Goal: Information Seeking & Learning: Compare options

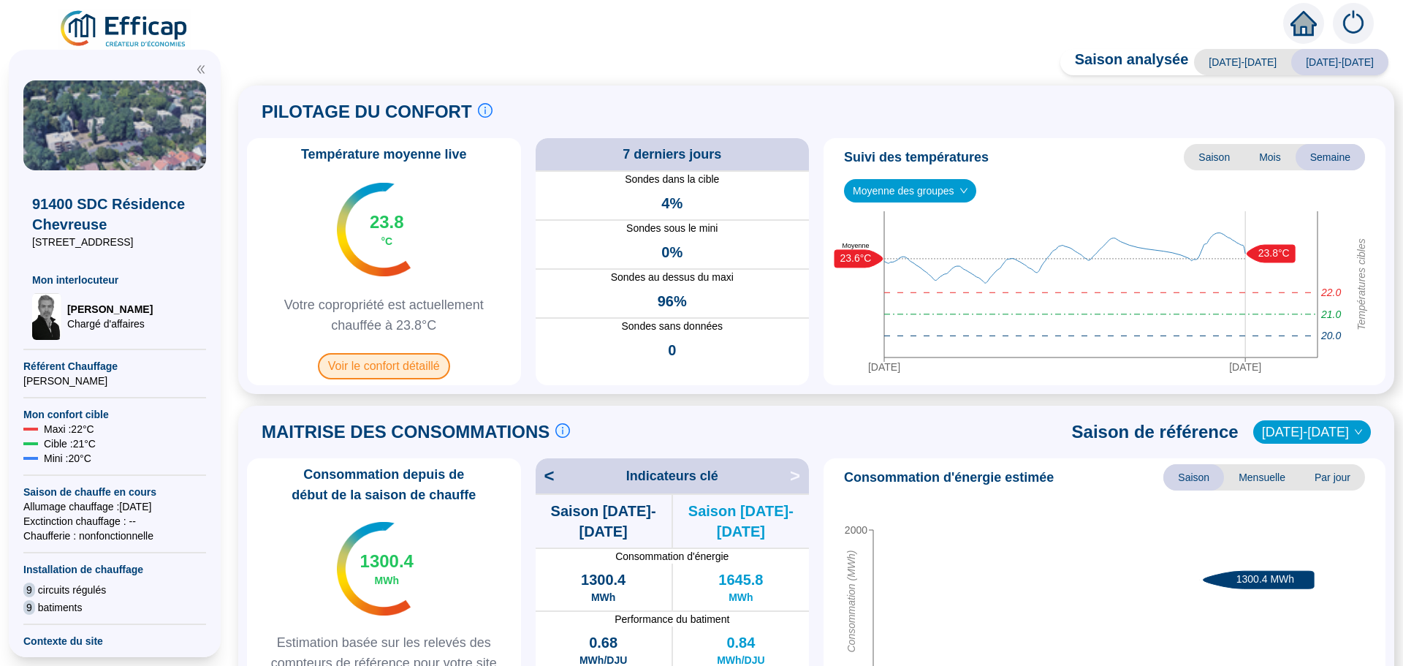
click at [389, 362] on span "Voir le confort détaillé" at bounding box center [384, 366] width 132 height 26
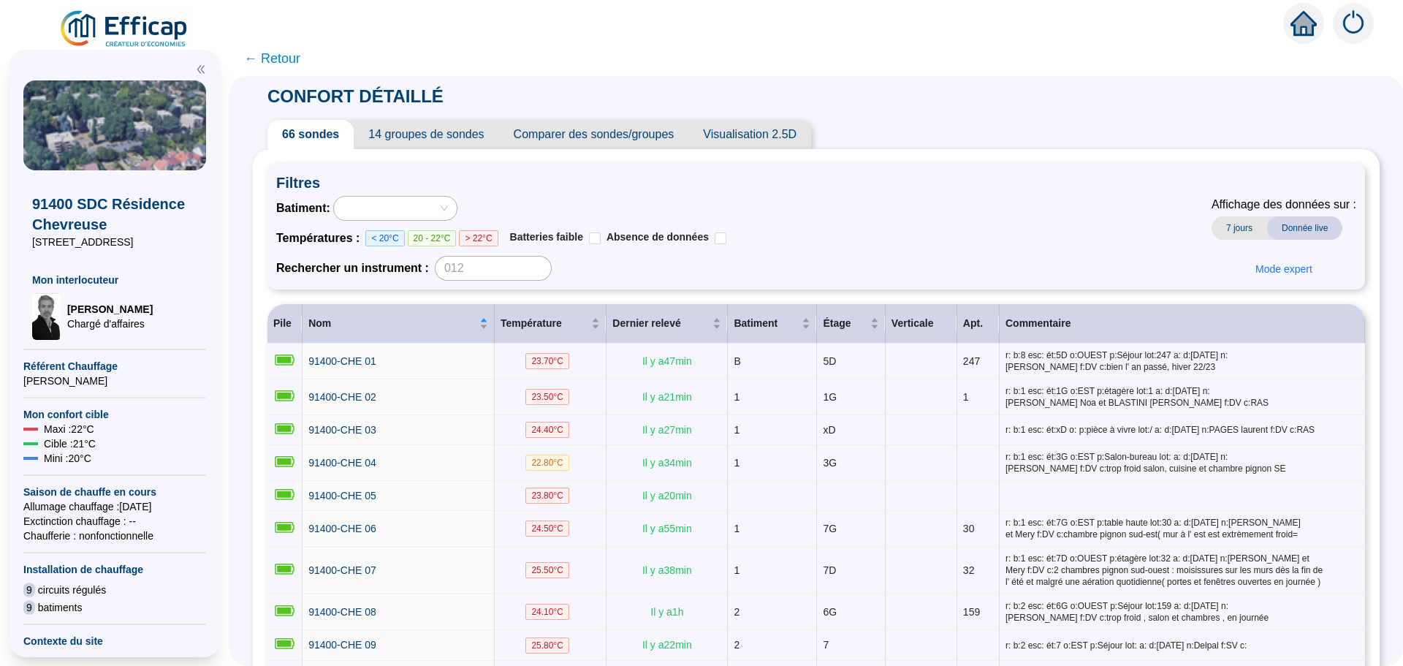
click at [636, 134] on span "Comparer des sondes/groupes" at bounding box center [594, 134] width 190 height 29
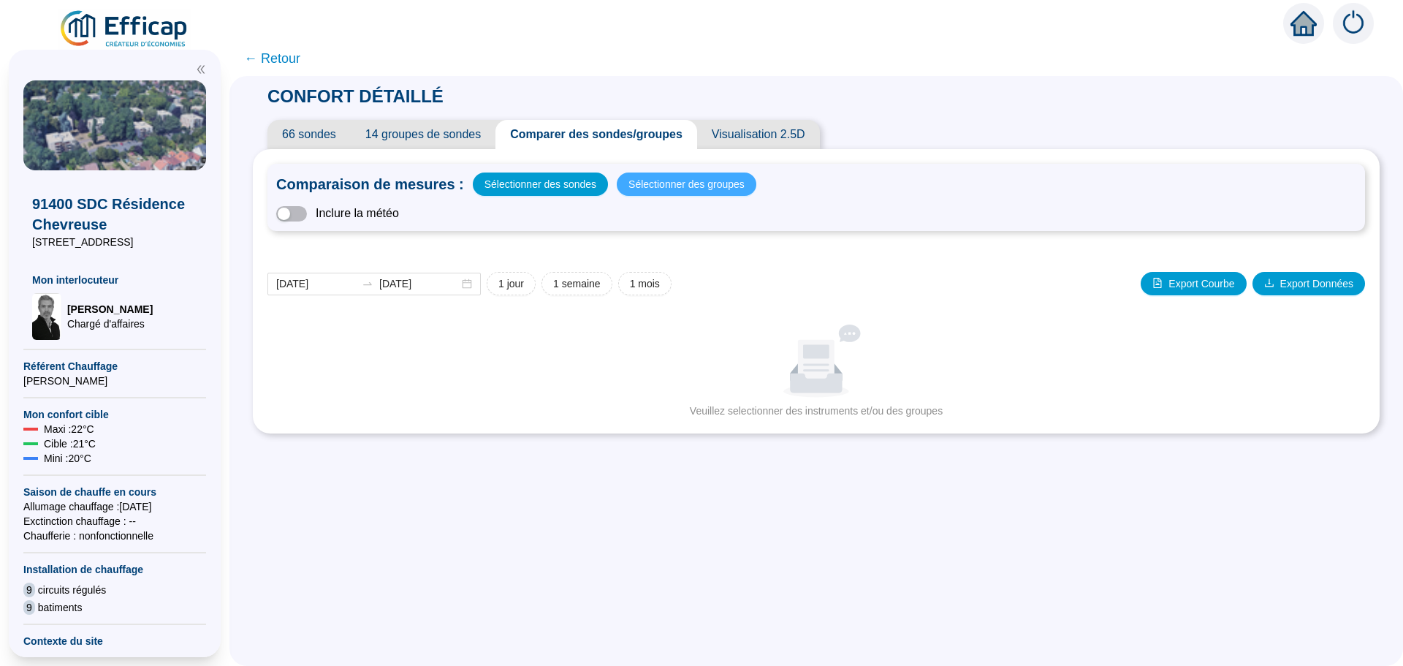
click at [682, 191] on span "Sélectionner des groupes" at bounding box center [686, 184] width 116 height 20
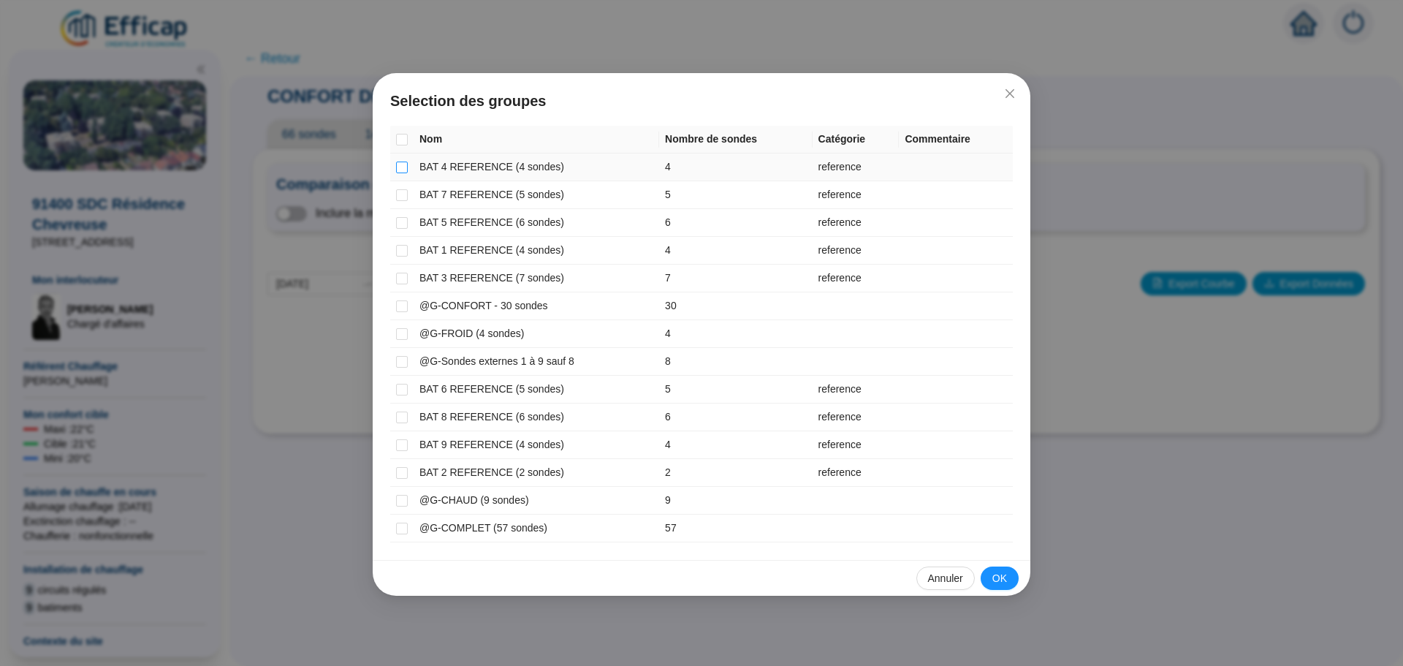
click at [407, 169] on input "checkbox" at bounding box center [402, 167] width 12 height 12
checkbox input "true"
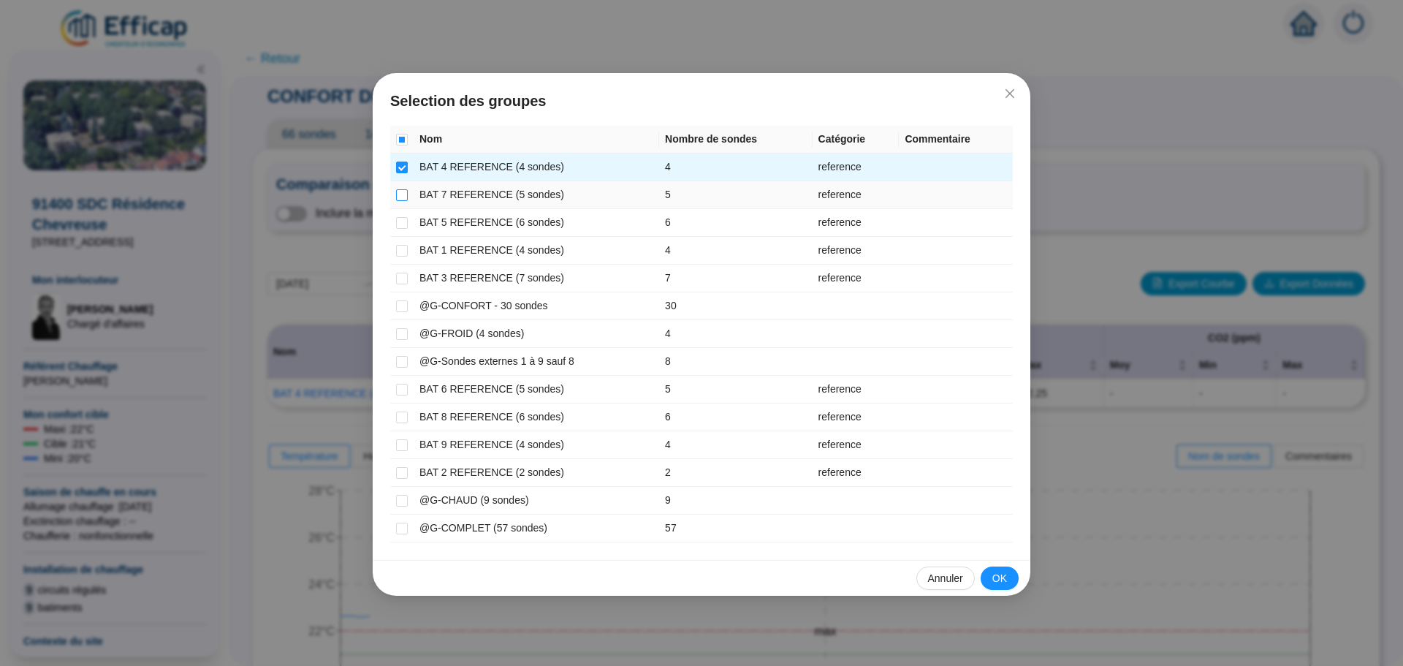
click at [403, 192] on input "checkbox" at bounding box center [402, 195] width 12 height 12
checkbox input "true"
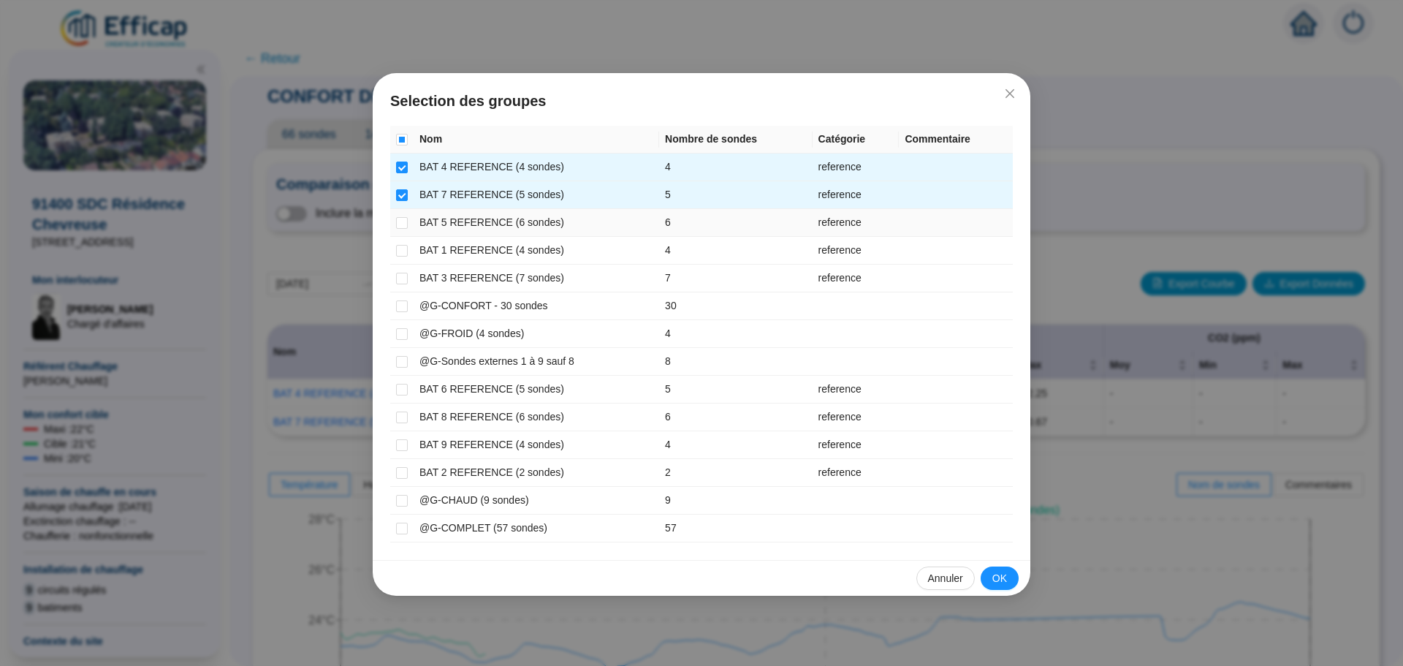
click at [410, 222] on td at bounding box center [401, 223] width 23 height 28
click at [403, 224] on input "checkbox" at bounding box center [402, 223] width 12 height 12
checkbox input "true"
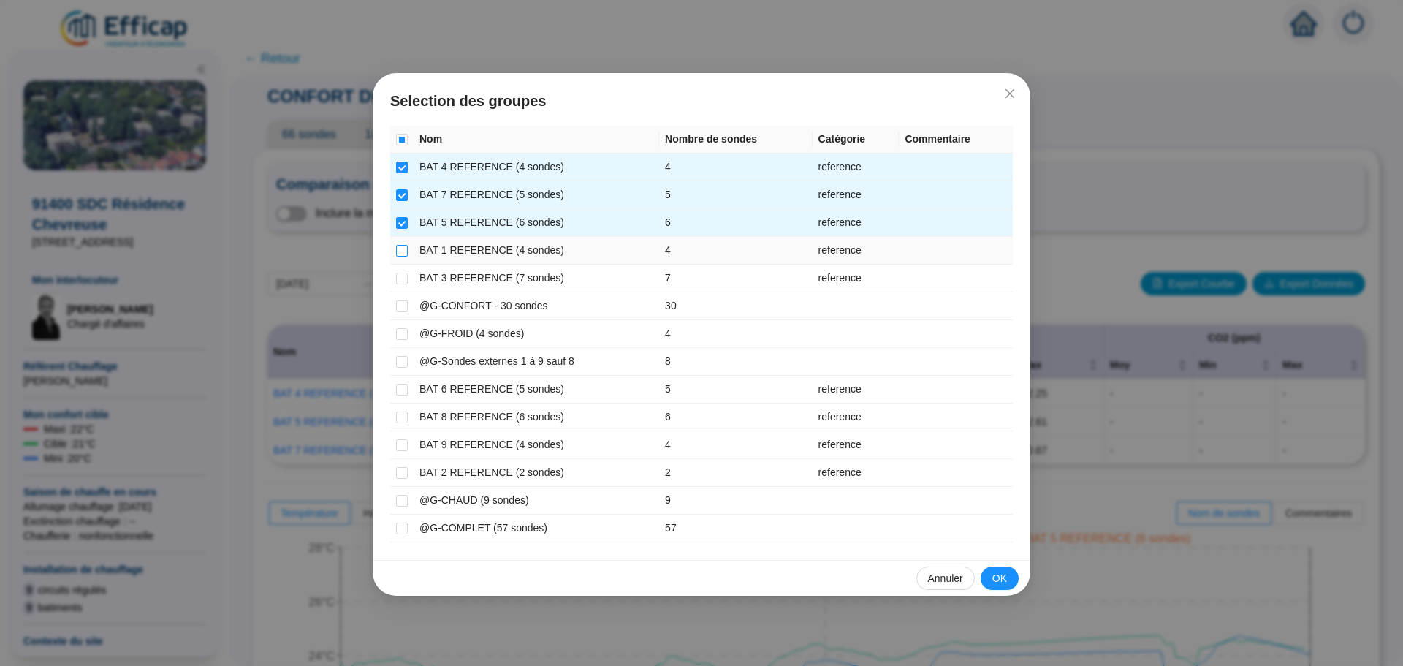
click at [399, 250] on input "checkbox" at bounding box center [402, 251] width 12 height 12
checkbox input "true"
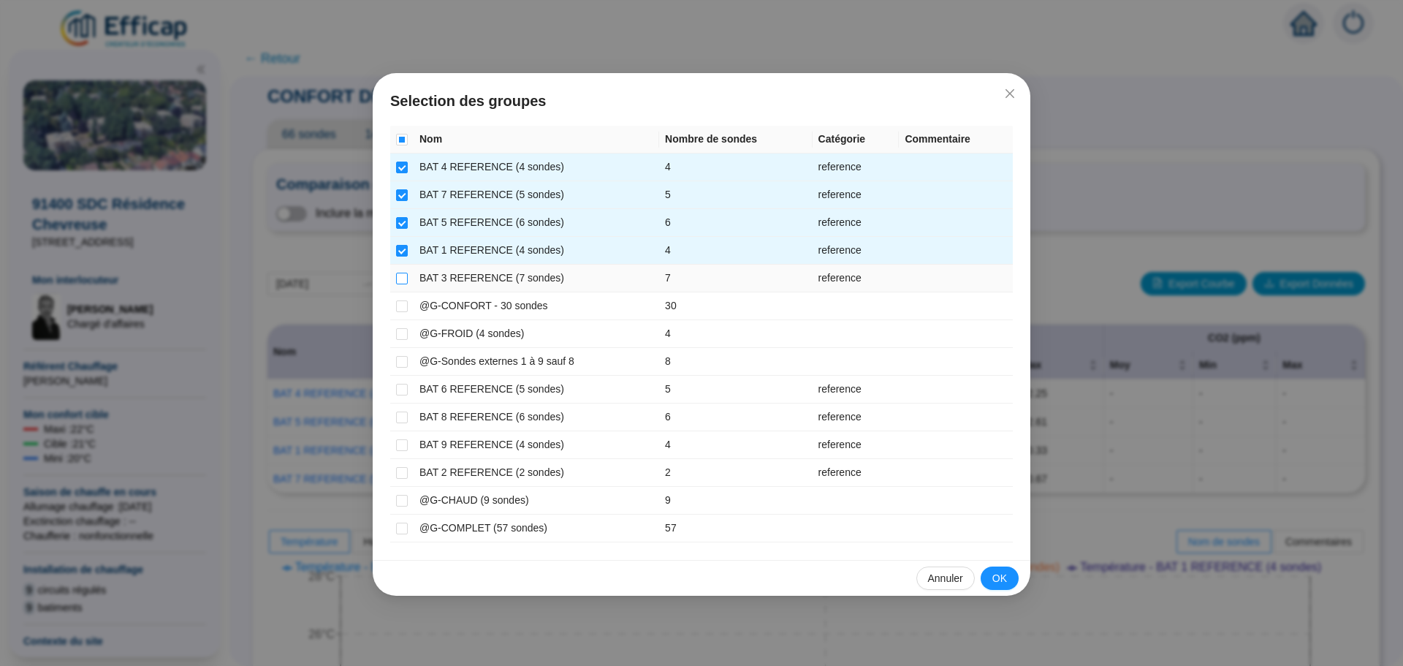
click at [402, 279] on input "checkbox" at bounding box center [402, 279] width 12 height 12
checkbox input "true"
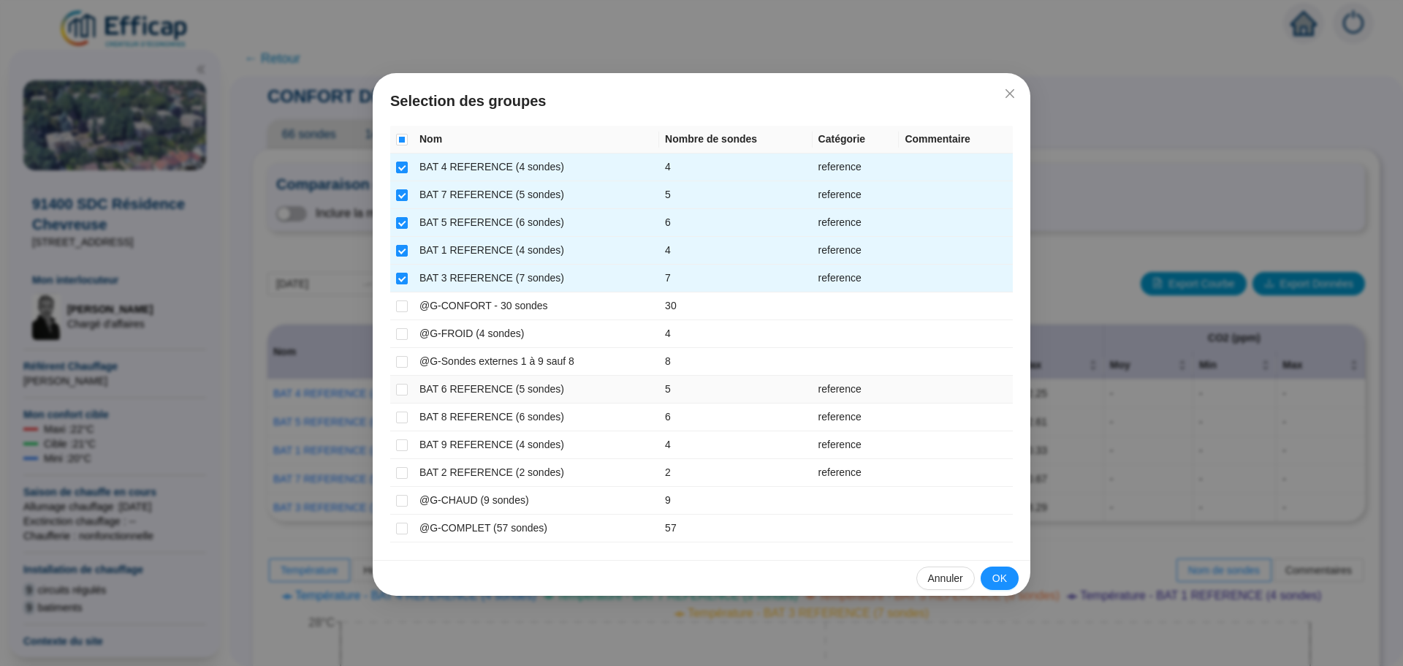
click at [408, 387] on td at bounding box center [401, 390] width 23 height 28
click at [402, 395] on label at bounding box center [402, 388] width 12 height 15
click at [402, 395] on input "checkbox" at bounding box center [402, 390] width 12 height 12
checkbox input "true"
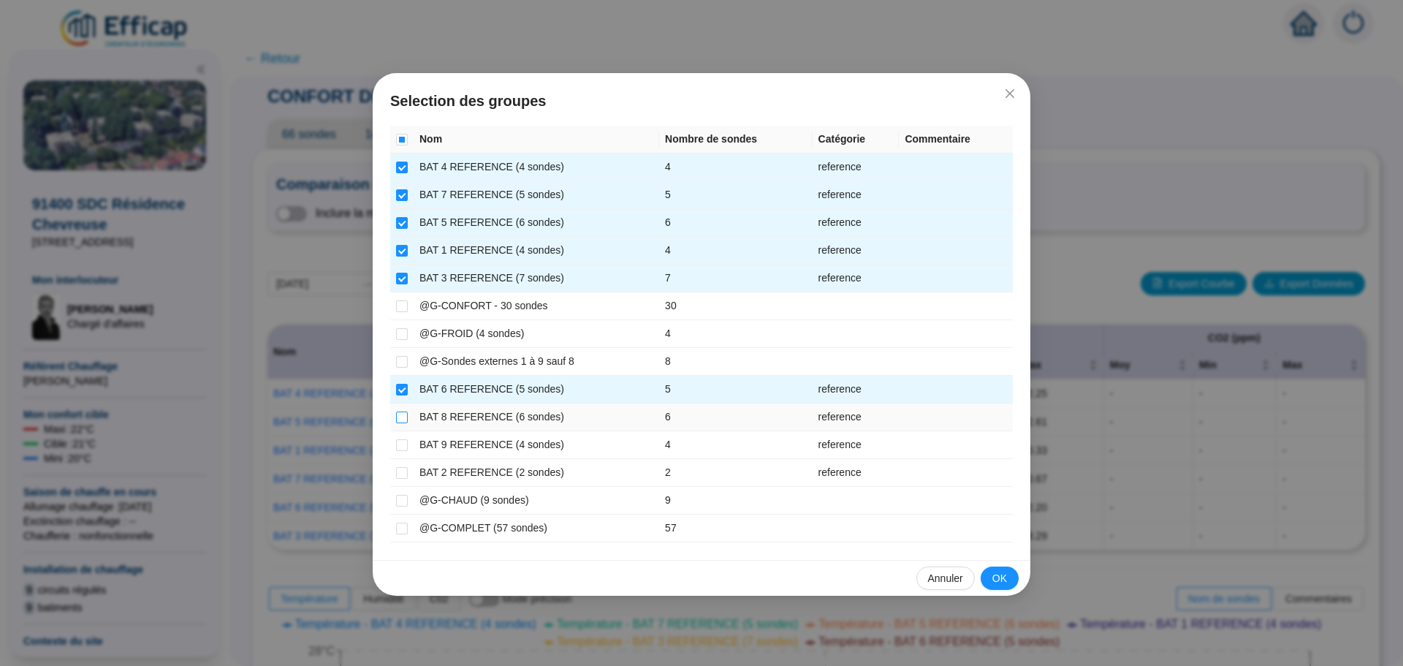
click at [399, 409] on label at bounding box center [402, 416] width 12 height 15
click at [399, 411] on input "checkbox" at bounding box center [402, 417] width 12 height 12
checkbox input "true"
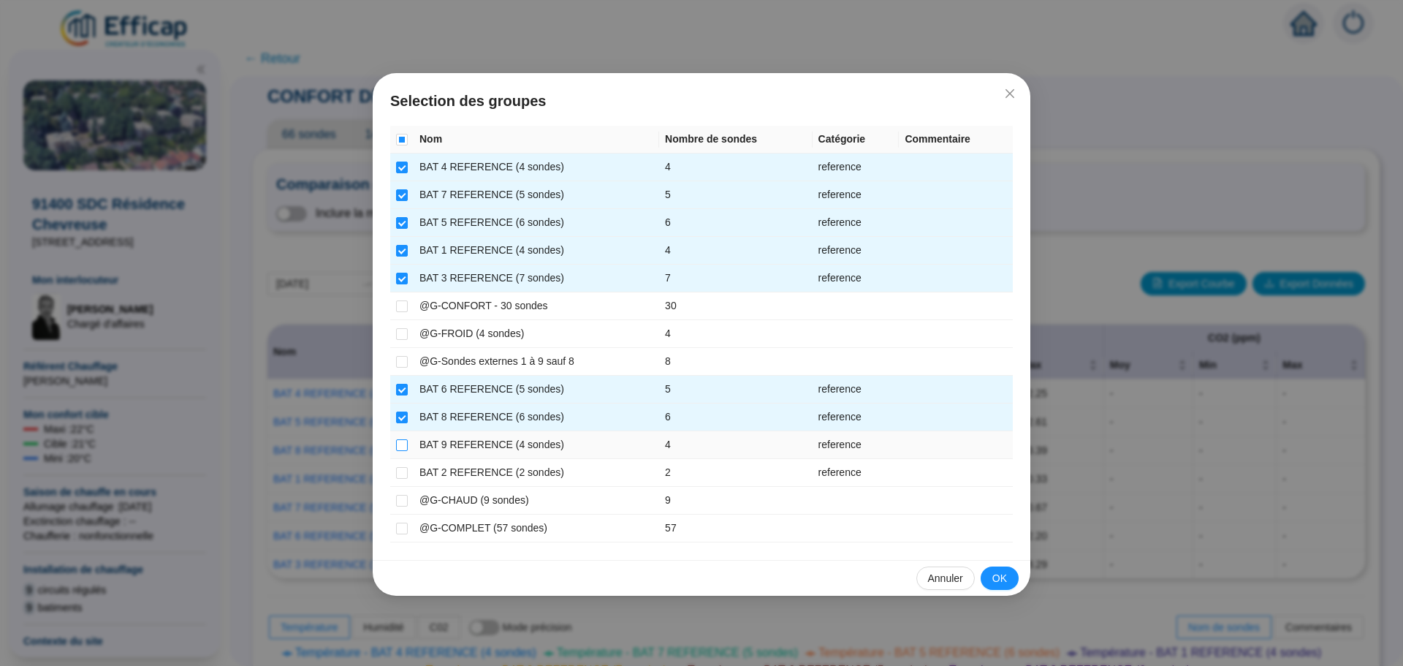
click at [399, 440] on input "checkbox" at bounding box center [402, 445] width 12 height 12
checkbox input "true"
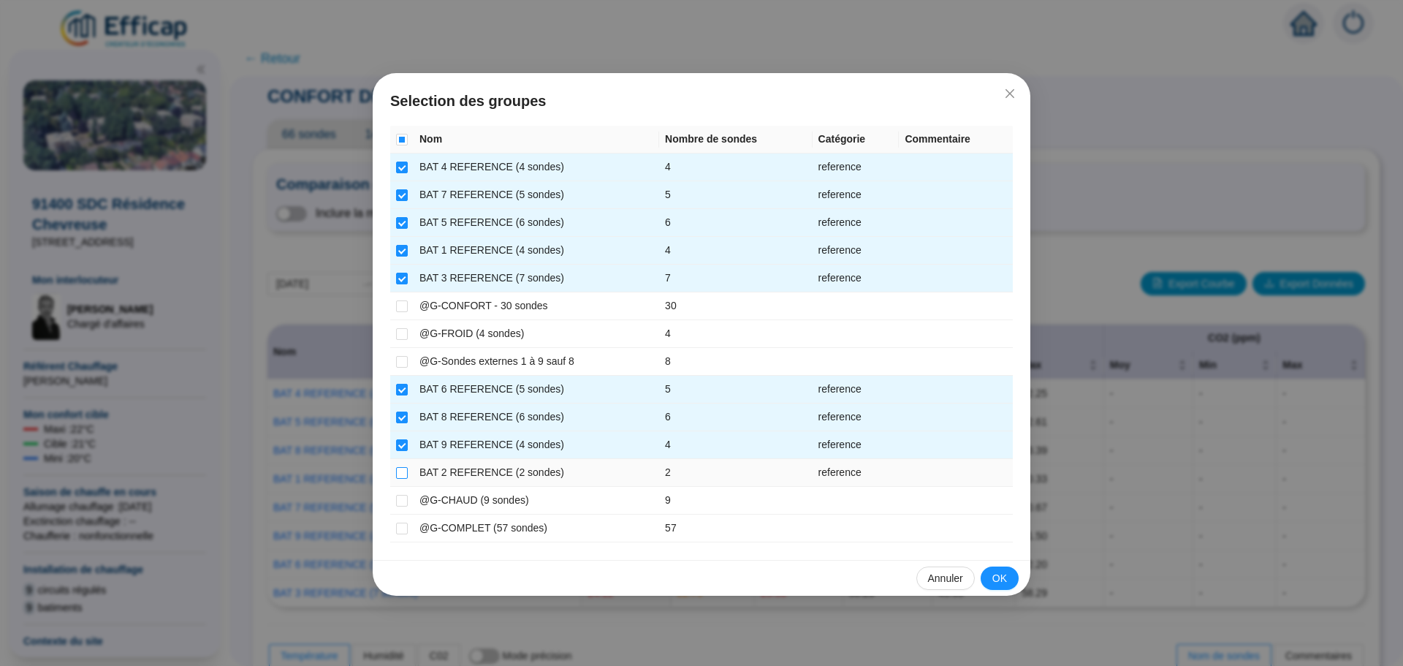
click at [398, 468] on input "checkbox" at bounding box center [402, 473] width 12 height 12
checkbox input "true"
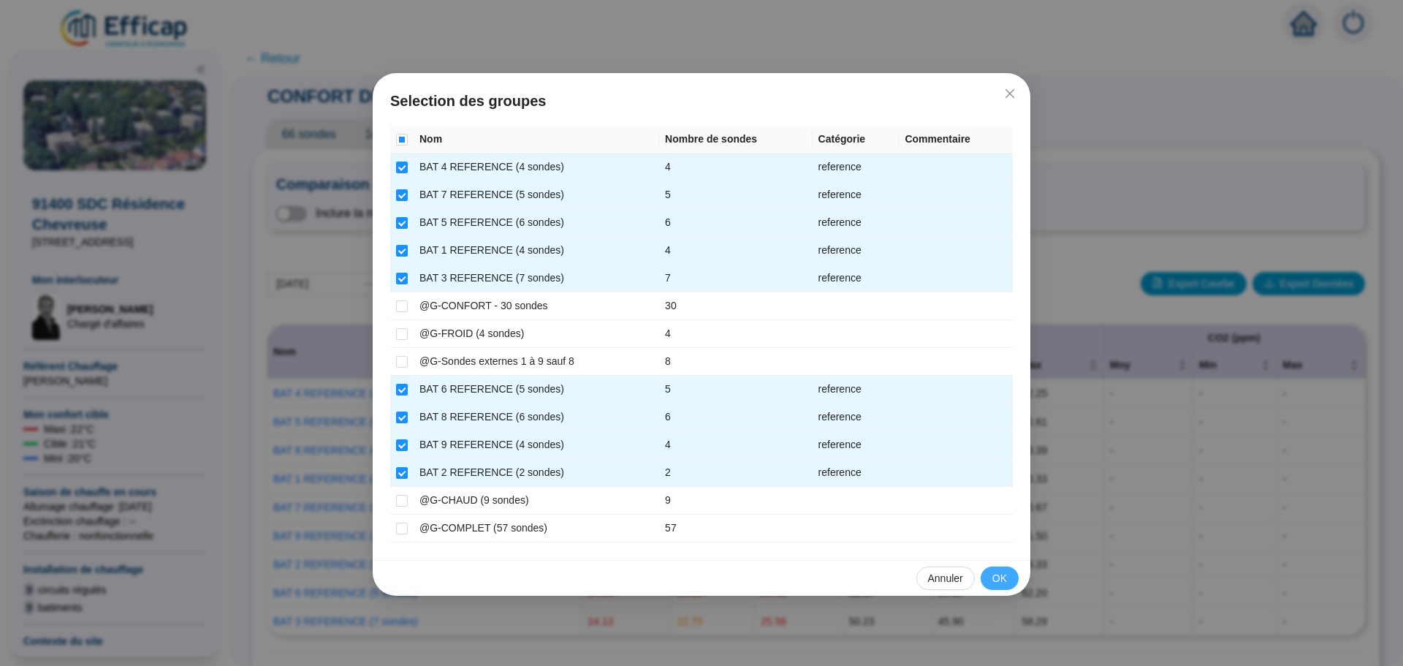
click at [1005, 575] on span "OK" at bounding box center [999, 578] width 15 height 15
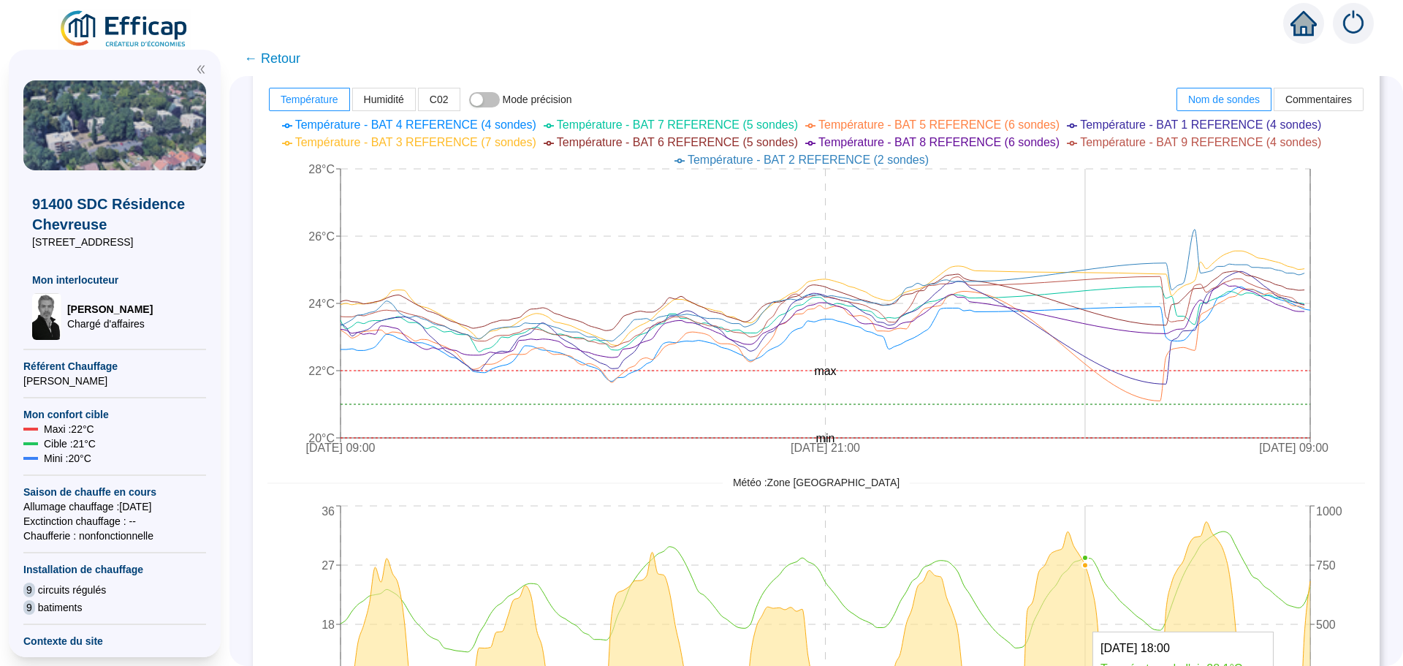
scroll to position [658, 0]
